Goal: Navigation & Orientation: Find specific page/section

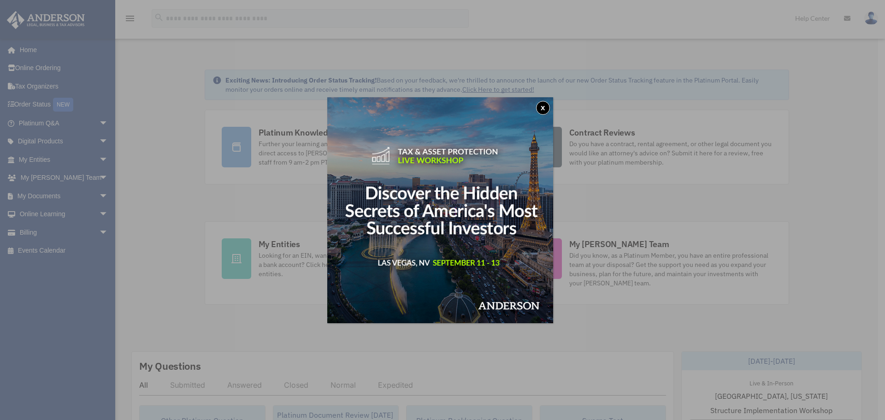
click at [547, 104] on button "x" at bounding box center [543, 108] width 14 height 14
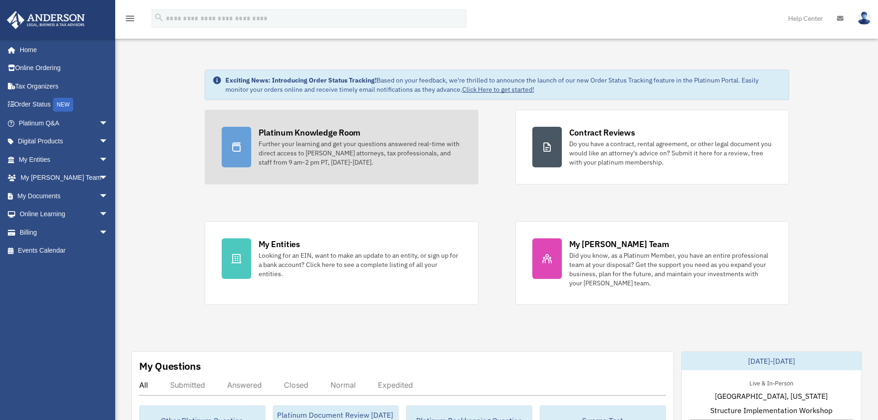
click at [308, 134] on div "Platinum Knowledge Room" at bounding box center [310, 133] width 102 height 12
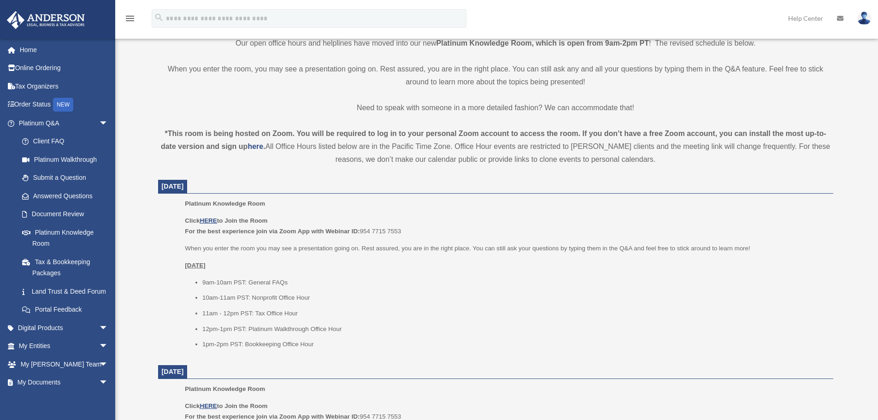
scroll to position [230, 0]
drag, startPoint x: 276, startPoint y: 215, endPoint x: 185, endPoint y: 220, distance: 90.9
click at [185, 220] on p "Click HERE to Join the Room For the best experience join via Zoom App with Webi…" at bounding box center [506, 225] width 642 height 22
click at [185, 220] on b "Click HERE to Join the Room" at bounding box center [226, 219] width 83 height 7
drag, startPoint x: 191, startPoint y: 214, endPoint x: 265, endPoint y: 211, distance: 73.3
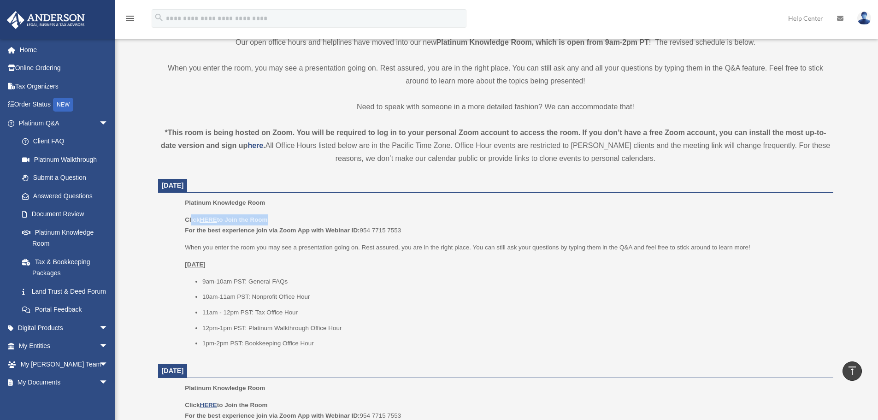
click at [265, 211] on div "Platinum Knowledge Room Click HERE to Join the Room For the best experience joi…" at bounding box center [506, 276] width 642 height 158
drag, startPoint x: 255, startPoint y: 222, endPoint x: 240, endPoint y: 219, distance: 15.5
click at [240, 219] on b "Click HERE to Join the Room" at bounding box center [226, 219] width 83 height 7
